Goal: Transaction & Acquisition: Purchase product/service

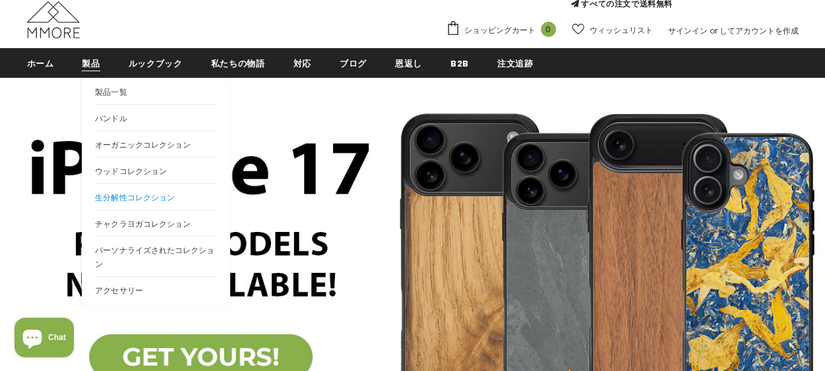
click at [117, 200] on span "生分解性コレクション" at bounding box center [134, 197] width 79 height 11
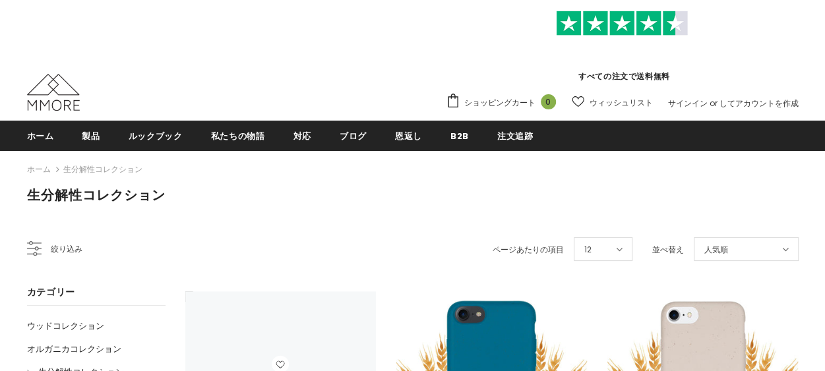
scroll to position [198, 0]
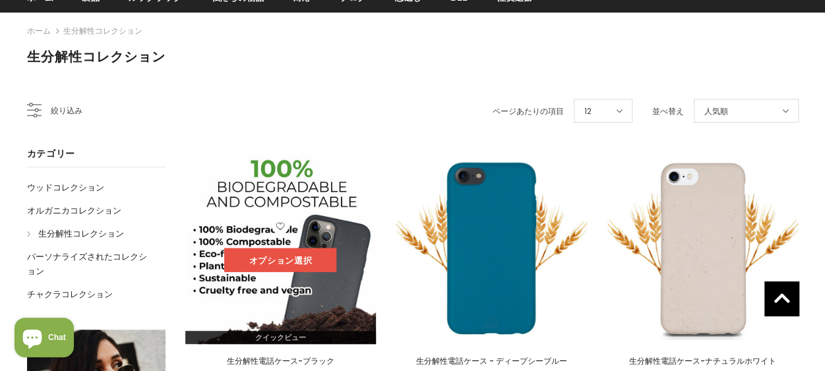
click at [270, 256] on link "オプション選択" at bounding box center [280, 261] width 112 height 24
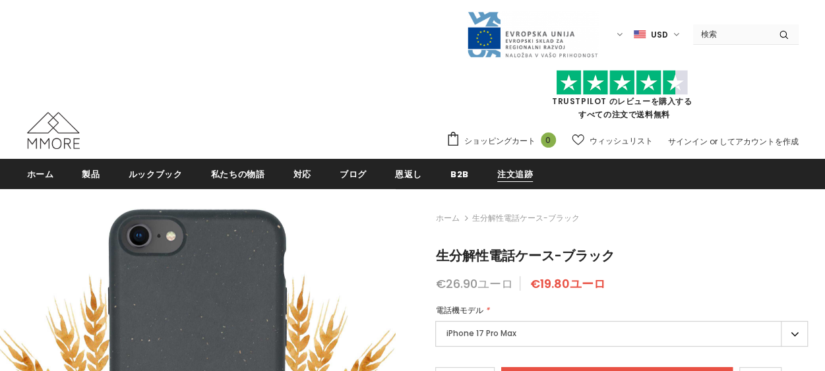
type input "Add to cart"
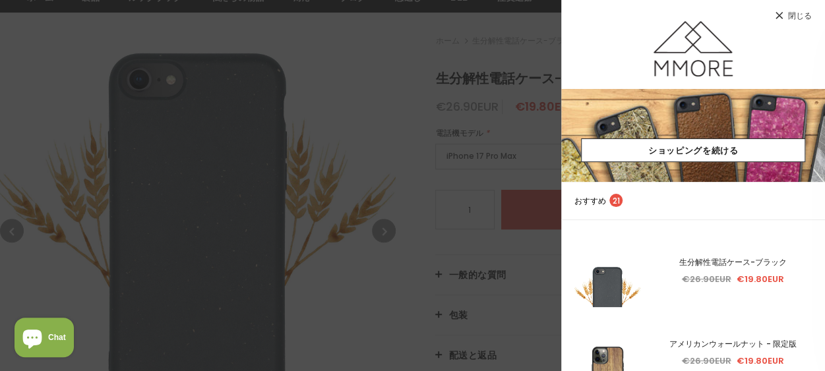
click at [497, 165] on div at bounding box center [412, 185] width 825 height 371
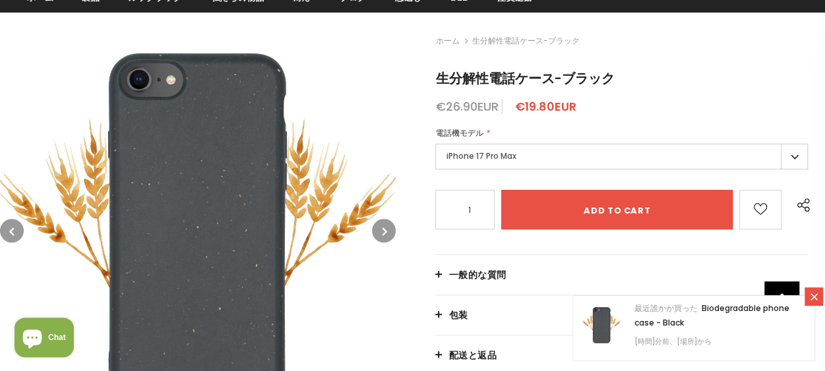
click at [497, 165] on label "iPhone 17 Pro Max" at bounding box center [621, 157] width 372 height 26
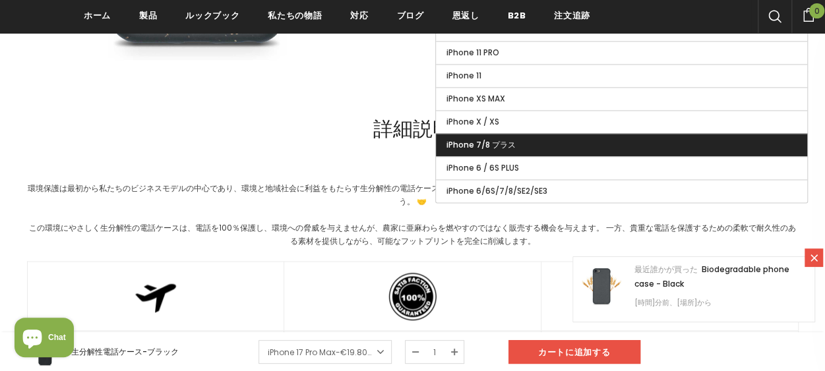
scroll to position [989, 0]
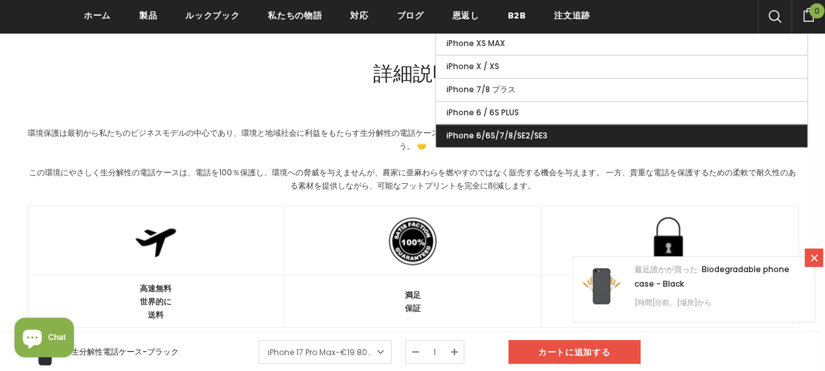
click at [502, 130] on span "iPhone 6/6S/7/8/SE2/SE3" at bounding box center [496, 135] width 101 height 11
click at [0, 0] on input "iPhone 6/6S/7/8/SE2/SE3" at bounding box center [0, 0] width 0 height 0
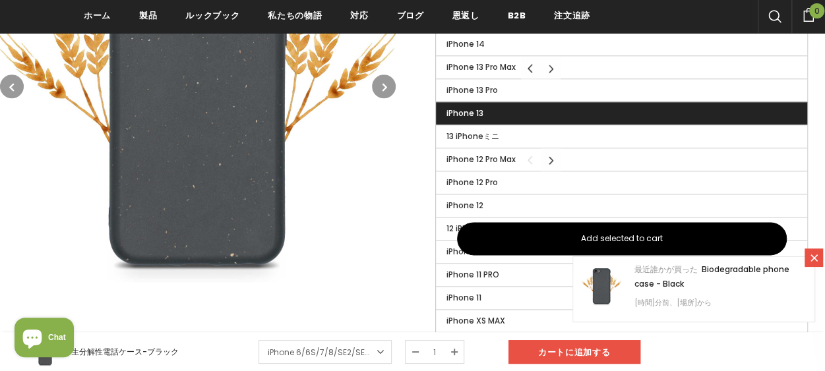
scroll to position [791, 0]
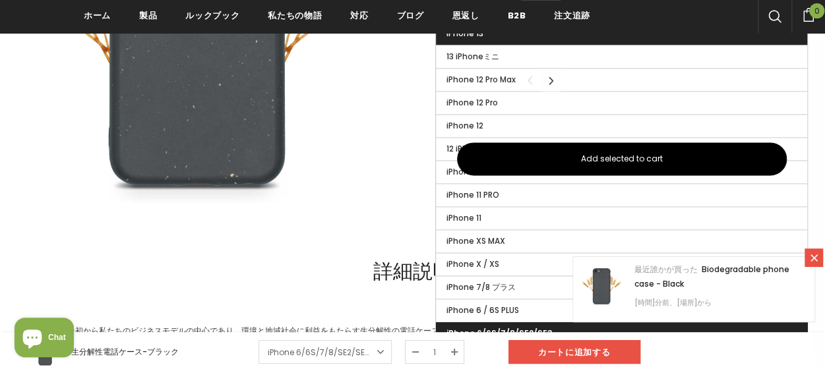
click at [581, 155] on span "Add selected to cart" at bounding box center [622, 159] width 82 height 12
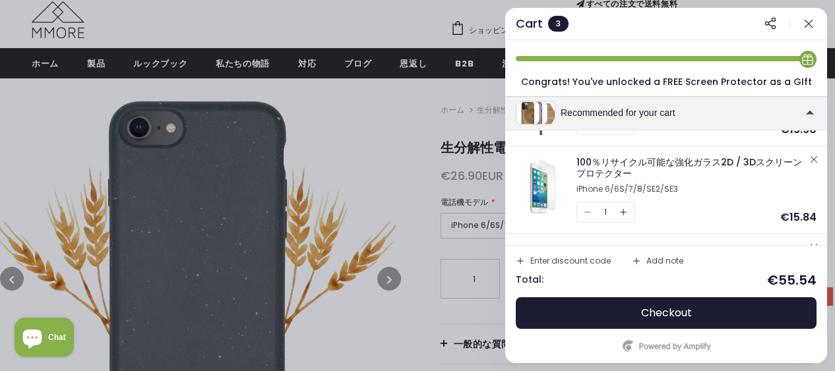
scroll to position [116, 0]
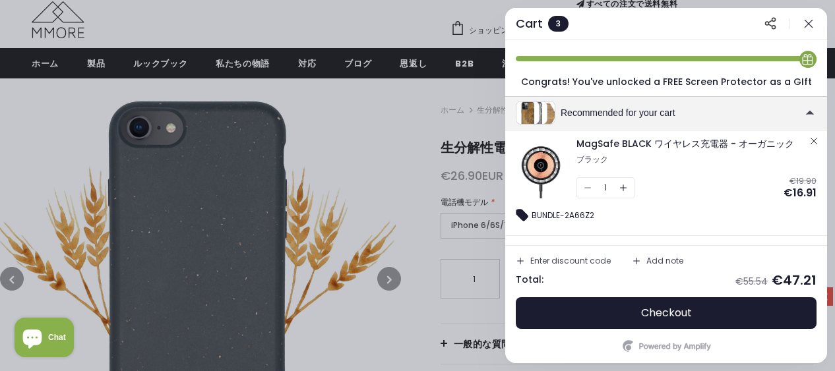
click at [808, 236] on div "100％リサイクル可能な強化ガラス2D / 3Dスクリーンプロテクター iPhone 6/6S/7/8/SE2/SE3 1 €13.46 €15.84 BUN…" at bounding box center [666, 293] width 322 height 114
click at [812, 138] on icon "button" at bounding box center [814, 141] width 6 height 6
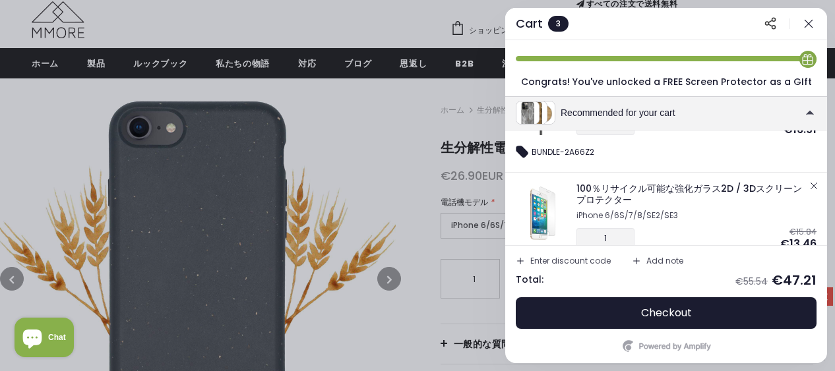
scroll to position [248, 0]
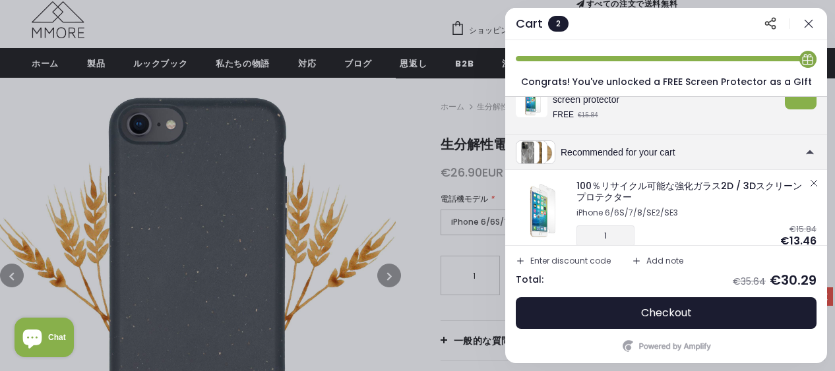
click at [812, 181] on div "100％リサイクル可能な強化ガラス2D / 3Dスクリーンプロテクター iPhone 6/6S/7/8/SE2/SE3 1 €13.46 €15.84 BUN…" at bounding box center [666, 227] width 322 height 114
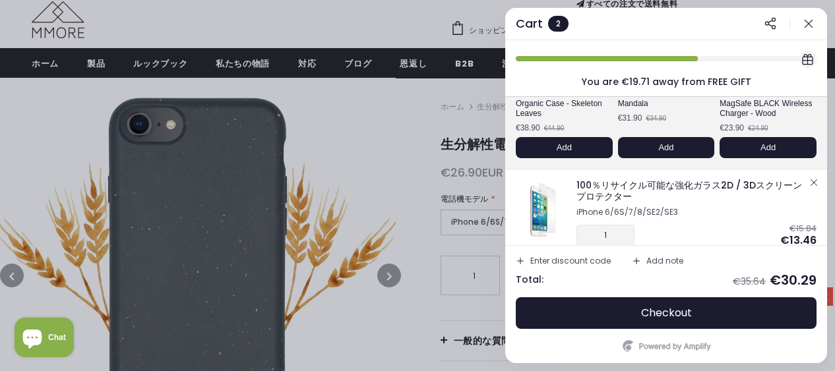
scroll to position [152, 0]
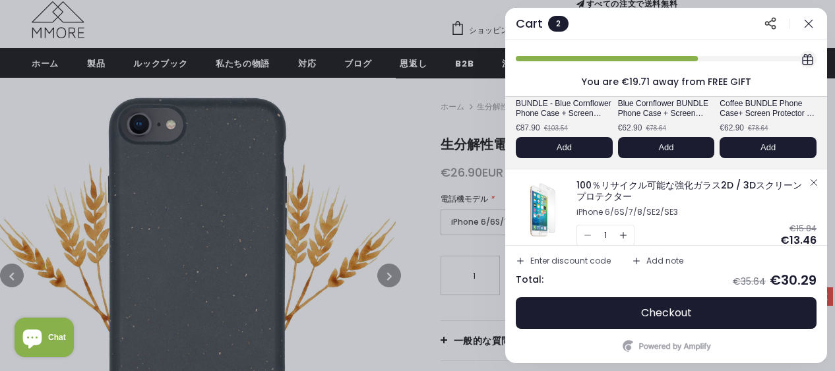
click at [811, 179] on icon "button" at bounding box center [813, 182] width 11 height 11
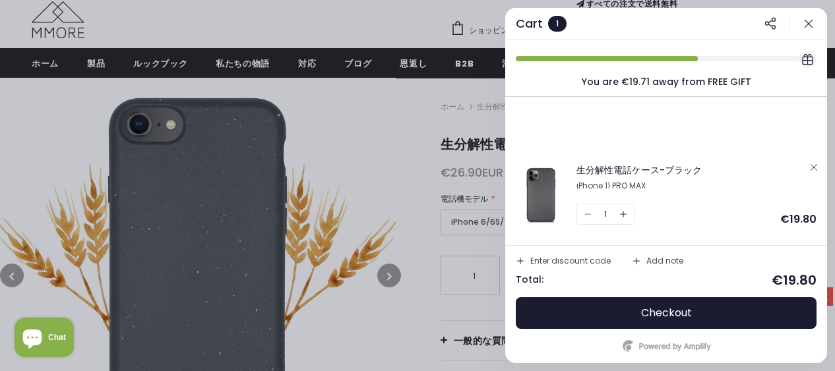
scroll to position [156, 0]
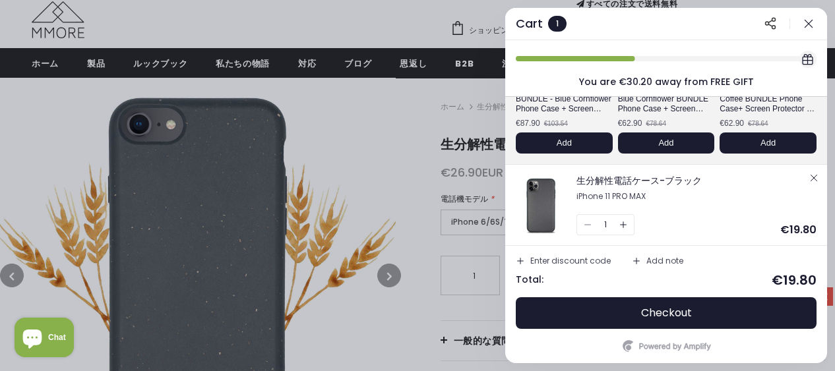
click at [811, 175] on icon "button" at bounding box center [814, 178] width 6 height 6
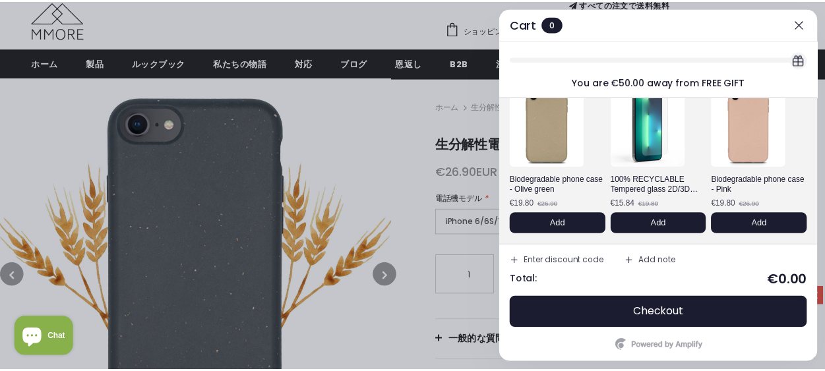
scroll to position [74, 0]
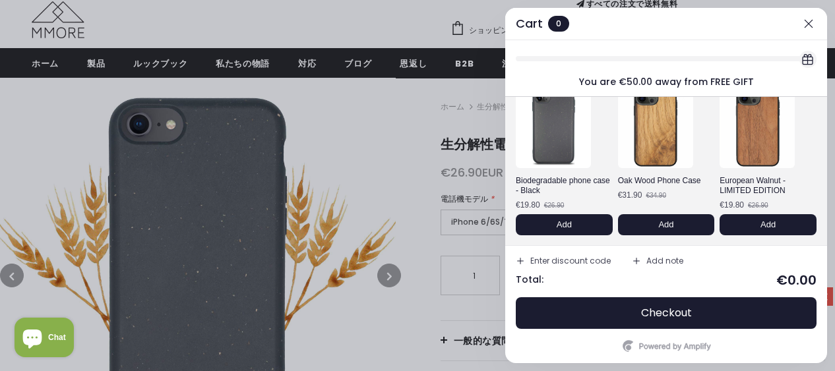
click at [808, 22] on icon "button" at bounding box center [808, 23] width 13 height 13
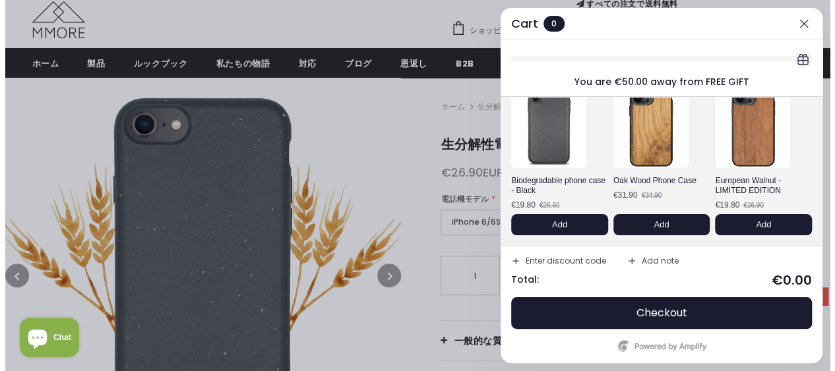
scroll to position [0, 0]
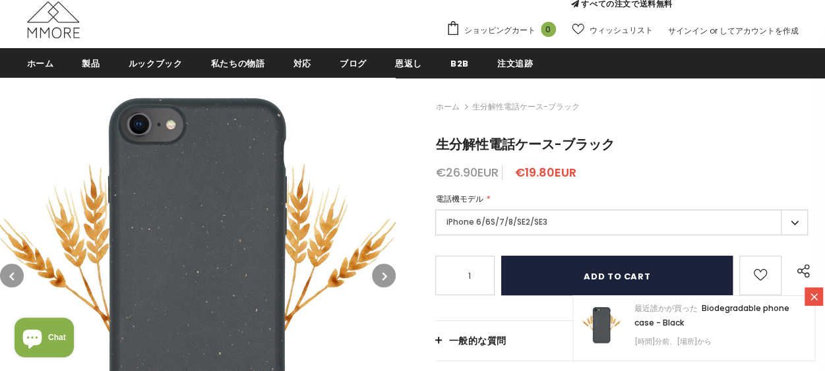
click at [613, 271] on input "Add to cart" at bounding box center [616, 276] width 231 height 40
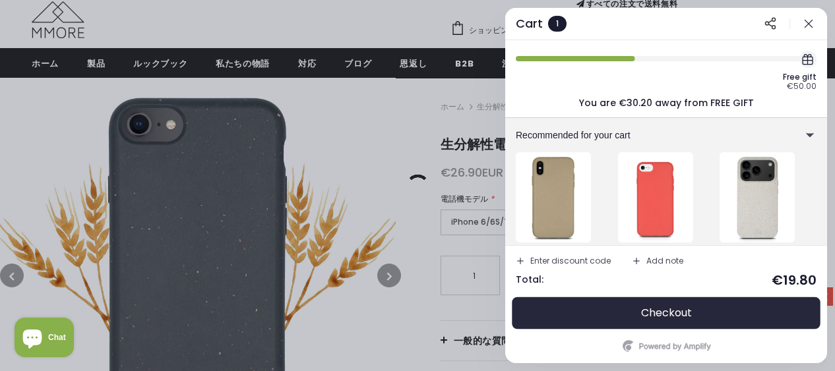
click at [626, 312] on button "Checkout" at bounding box center [666, 313] width 301 height 32
